Goal: Obtain resource: Download file/media

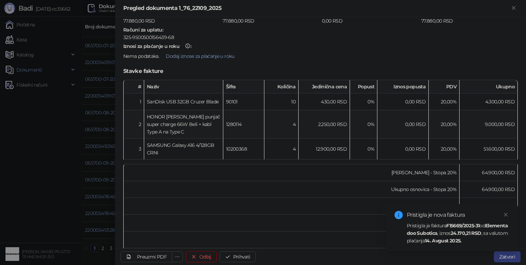
scroll to position [99, 0]
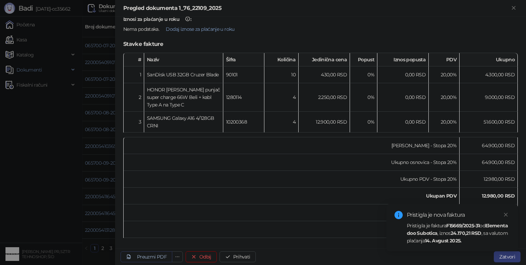
click at [161, 259] on div "Preuzmi PDF" at bounding box center [152, 257] width 30 height 6
click at [437, 232] on strong "Elementa doo Subotica" at bounding box center [456, 229] width 101 height 14
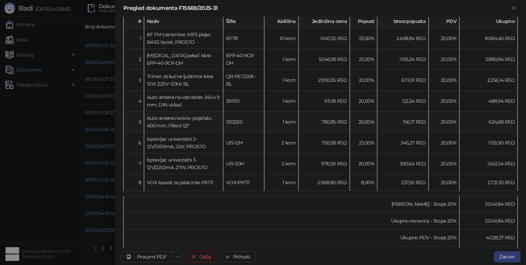
scroll to position [205, 0]
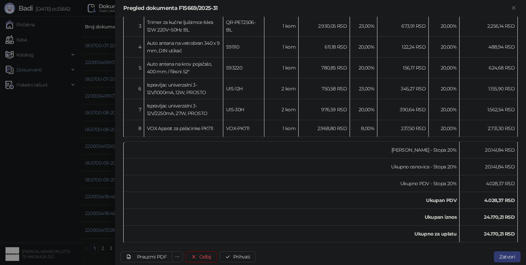
click at [42, 185] on div at bounding box center [263, 132] width 526 height 265
